Goal: Complete application form

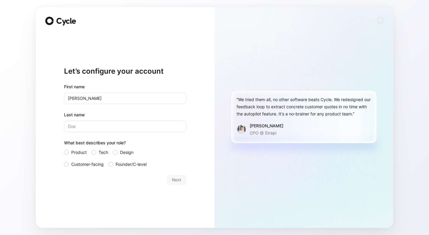
type input "[PERSON_NAME]"
type input "Zimuto"
click at [88, 164] on span "Customer-facing" at bounding box center [87, 164] width 32 height 7
click at [64, 161] on input "Customer-facing" at bounding box center [64, 161] width 0 height 0
click at [179, 180] on span "Next" at bounding box center [176, 179] width 9 height 7
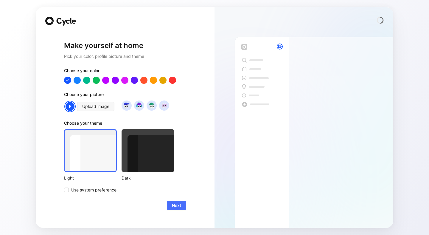
click at [151, 157] on div at bounding box center [148, 150] width 53 height 43
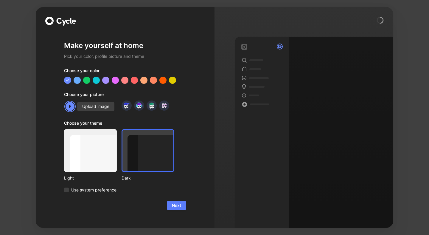
click at [172, 204] on span "Next" at bounding box center [176, 205] width 9 height 7
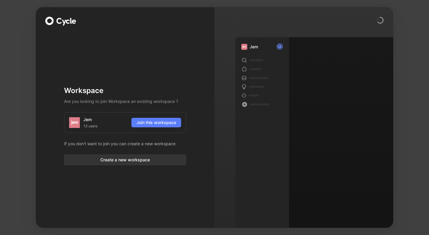
click at [155, 124] on span "Join this workspace" at bounding box center [157, 122] width 40 height 7
